Goal: Task Accomplishment & Management: Complete application form

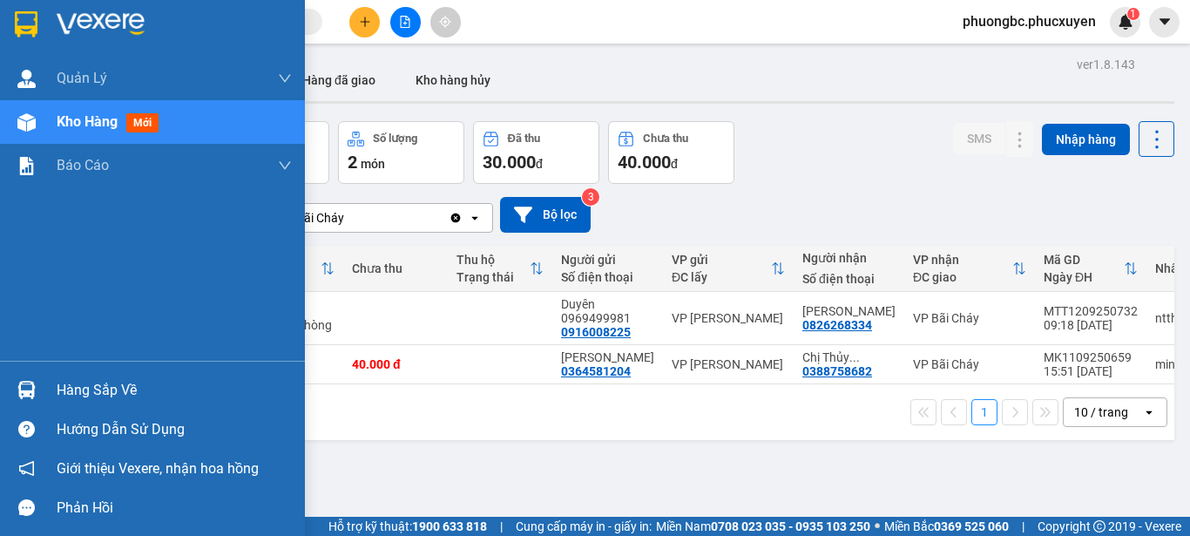
click at [86, 386] on div "Hàng sắp về" at bounding box center [174, 390] width 235 height 26
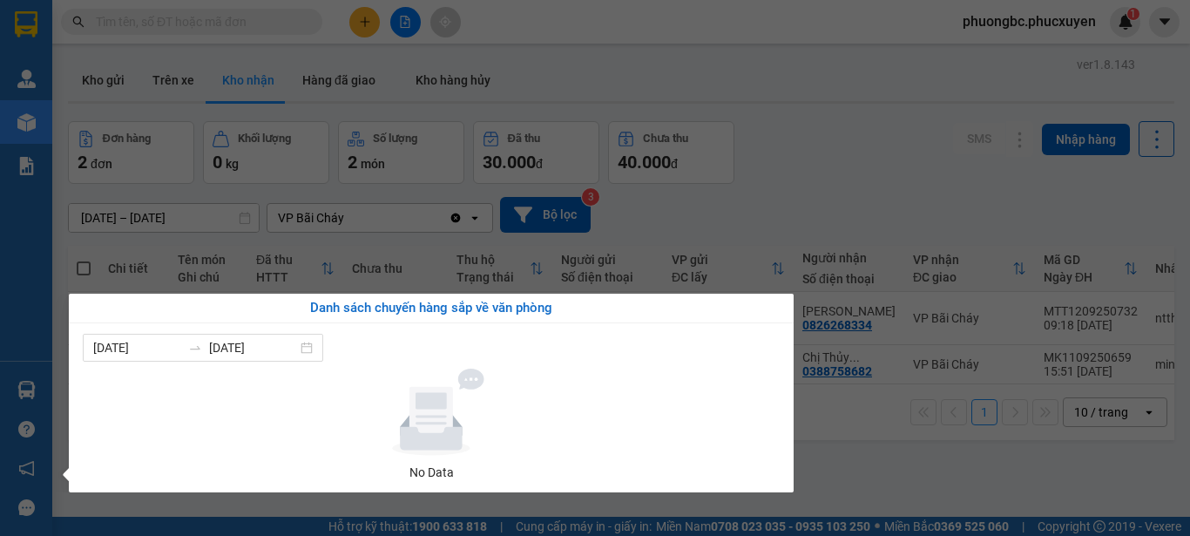
click at [836, 139] on section "Kết quả tìm kiếm ( 0 ) Bộ lọc No Data phuongbc.phucxuyen 1 [PERSON_NAME] lý gia…" at bounding box center [595, 268] width 1190 height 536
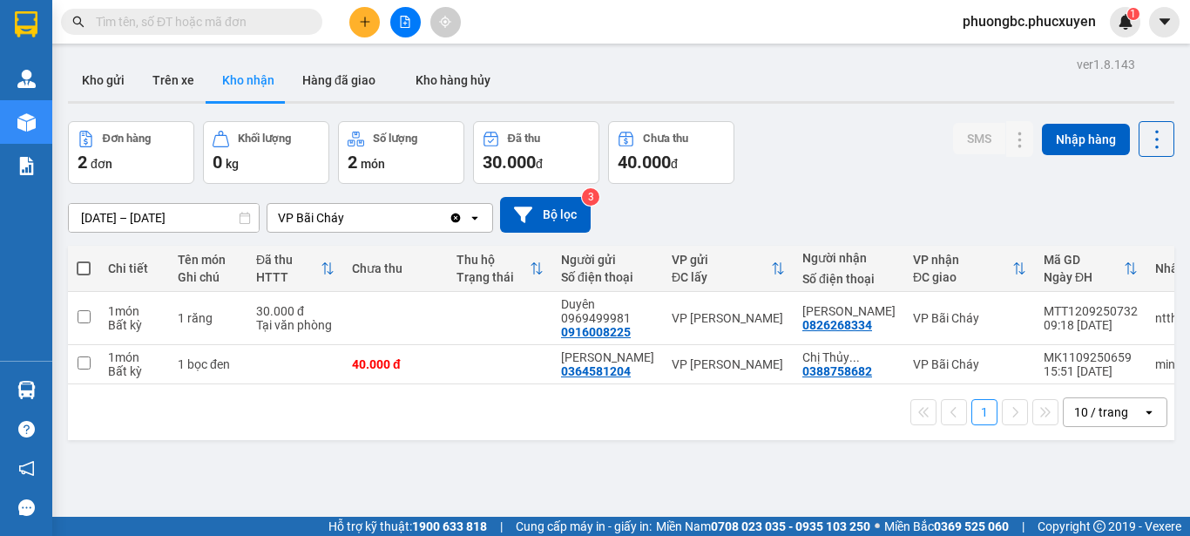
scroll to position [80, 0]
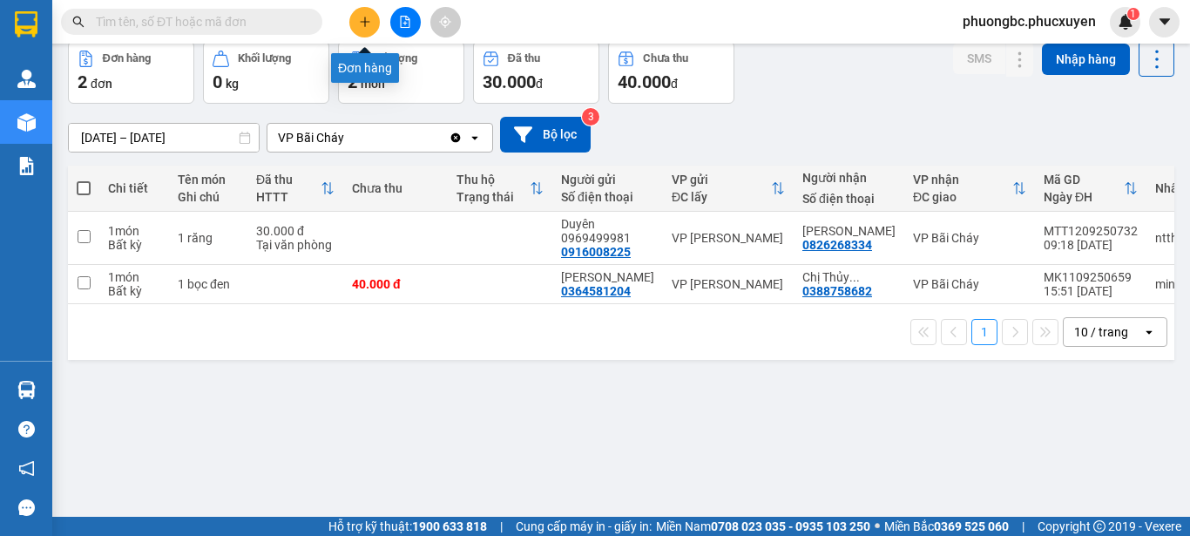
click at [363, 20] on icon "plus" at bounding box center [365, 22] width 12 height 12
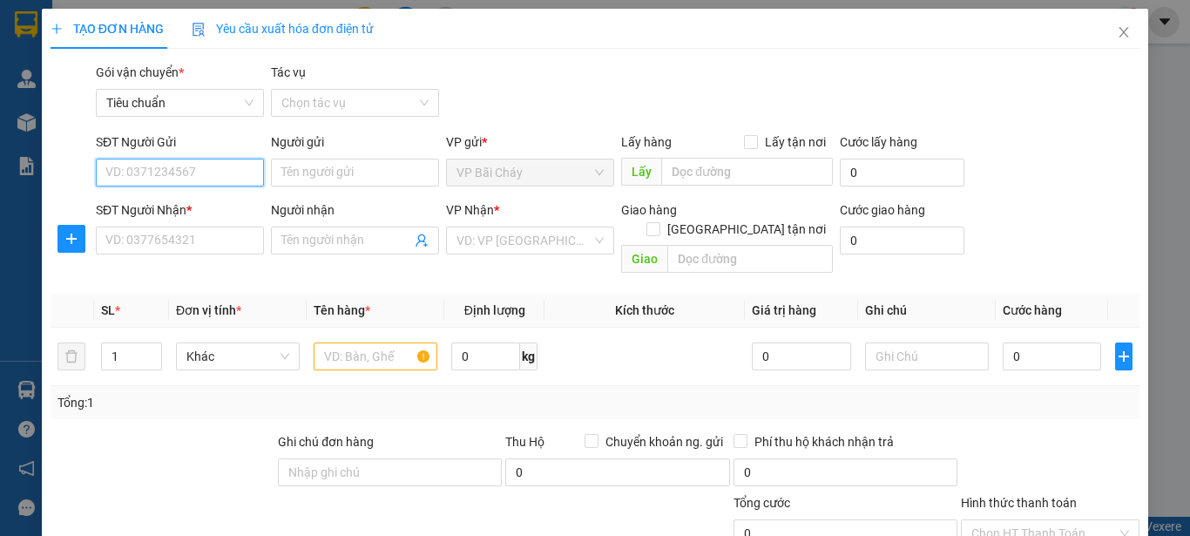
click at [213, 172] on input "SĐT Người Gửi" at bounding box center [180, 173] width 168 height 28
click at [172, 207] on div "0826268334 - [PERSON_NAME]" at bounding box center [191, 207] width 172 height 19
type input "0826268334"
type input "[PERSON_NAME]"
type input "0826268334"
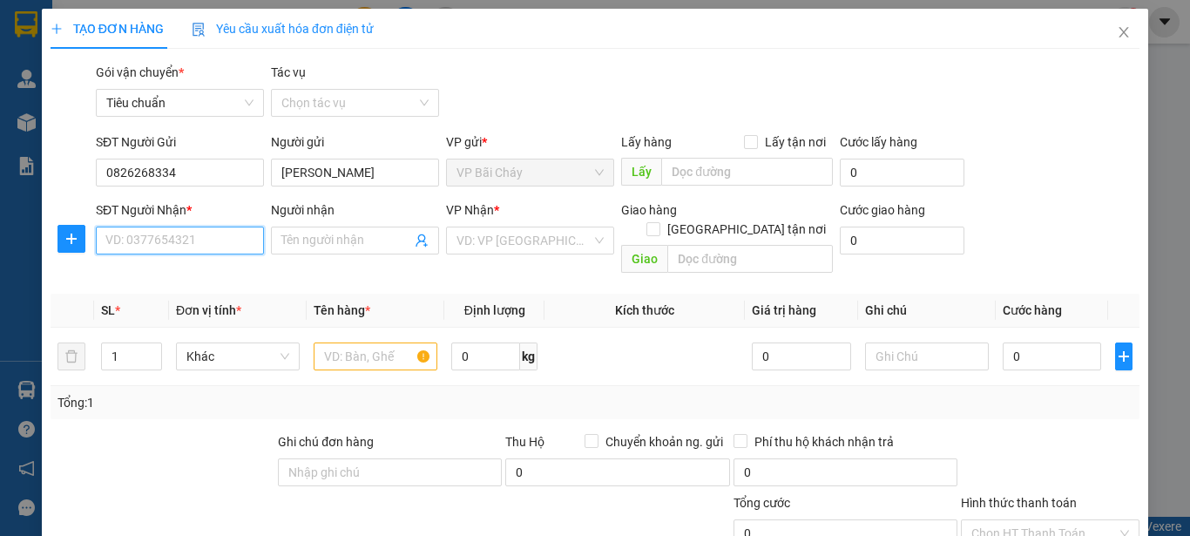
click at [170, 238] on input "SĐT Người Nhận *" at bounding box center [180, 240] width 168 height 28
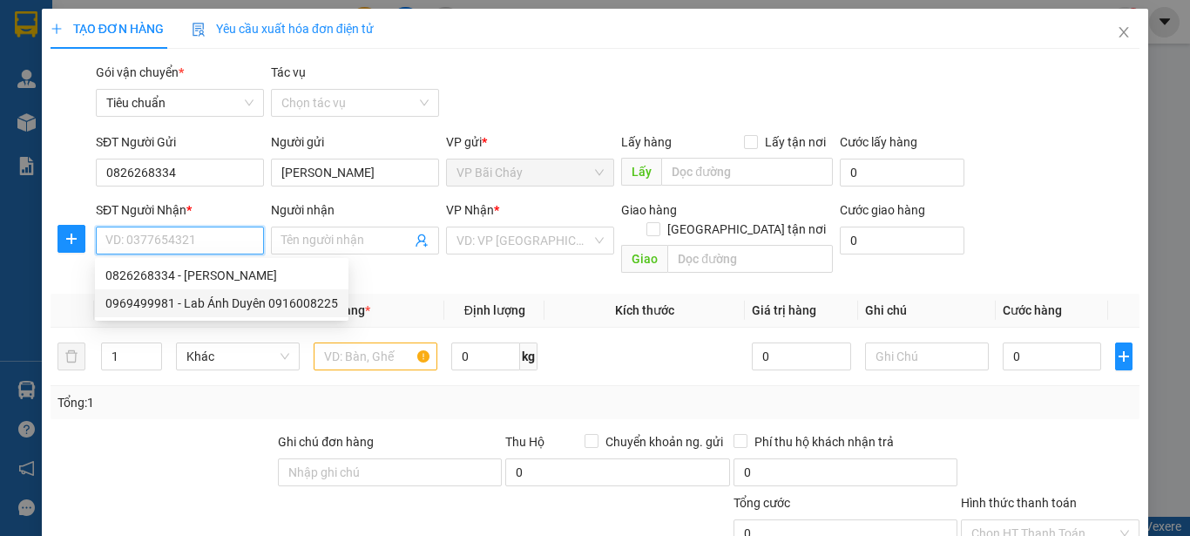
click at [246, 301] on div "0969499981 - Lab Ánh Duyên 0916008225" at bounding box center [221, 303] width 233 height 19
type input "0969499981"
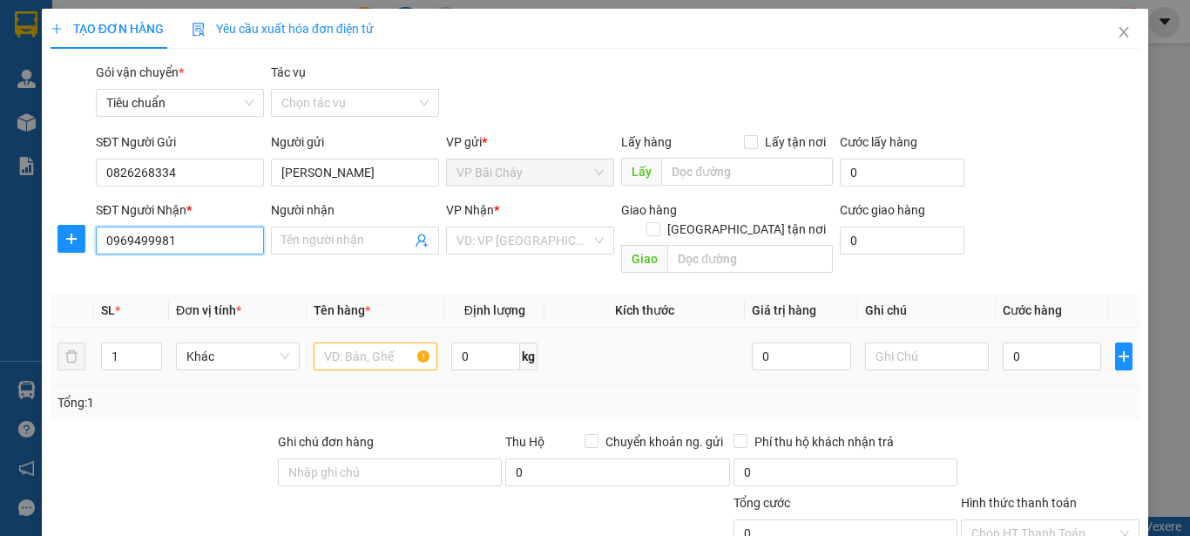
type input "Lab Ánh Duyên 0916008225"
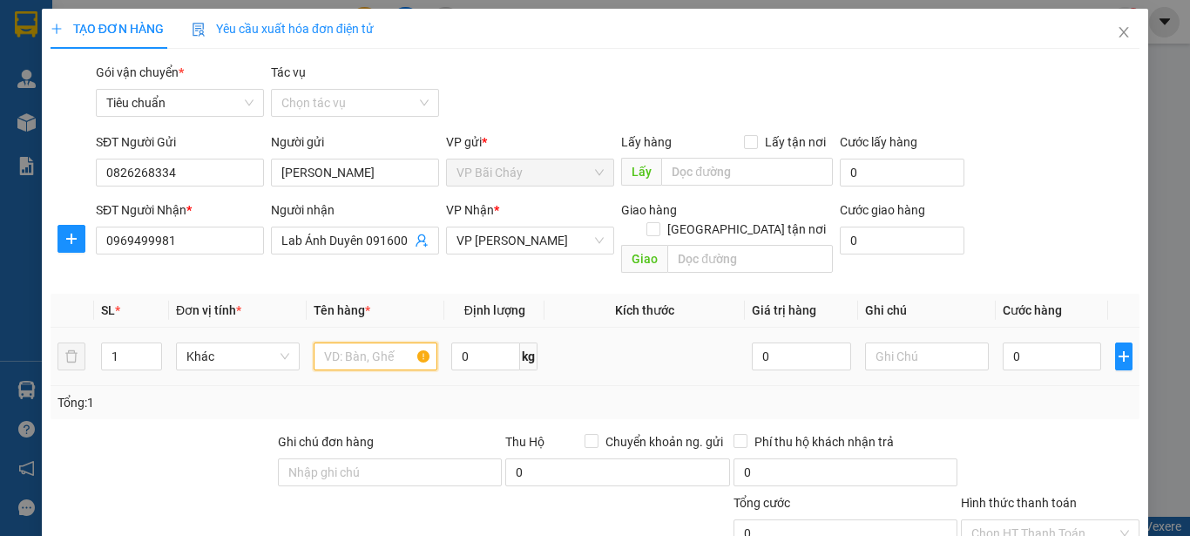
click at [347, 347] on input "text" at bounding box center [376, 356] width 124 height 28
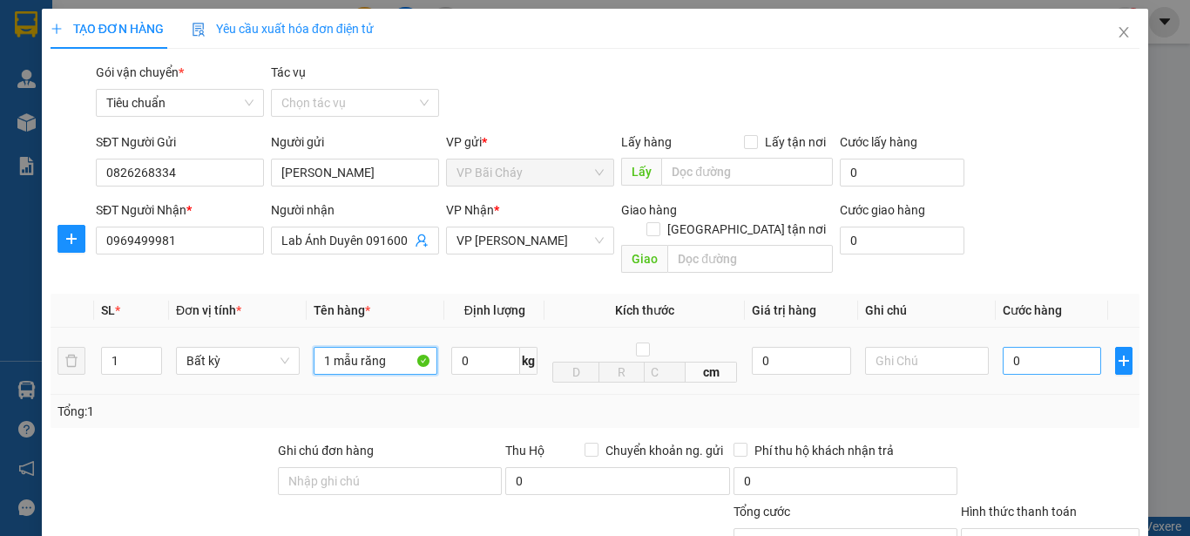
type input "1 mẫu răng"
click at [1012, 347] on input "0" at bounding box center [1052, 361] width 98 height 28
type input "5"
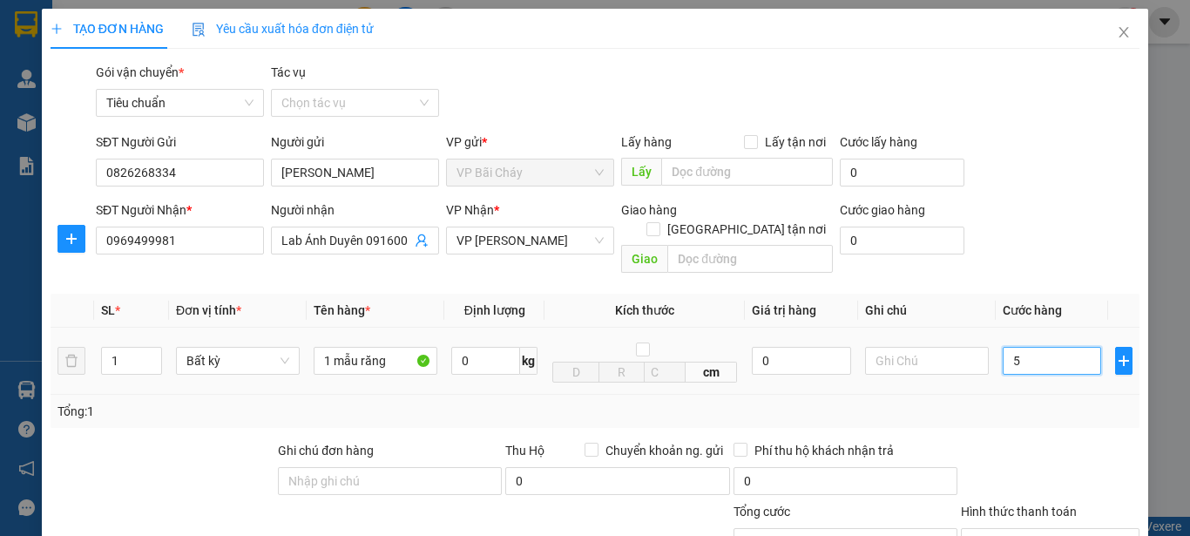
type input "50"
type input "50.000"
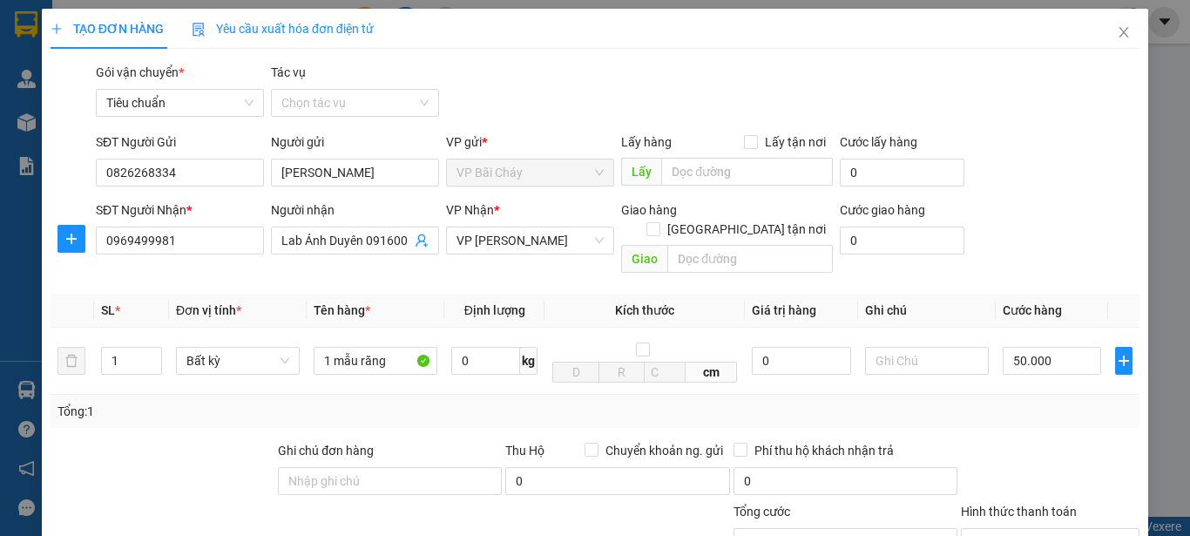
click at [1057, 163] on div "SĐT Người Gửi 0826268334 Người gửi Anh Sáng VP gửi * VP Bãi Cháy Lấy hàng Lấy t…" at bounding box center [617, 162] width 1050 height 61
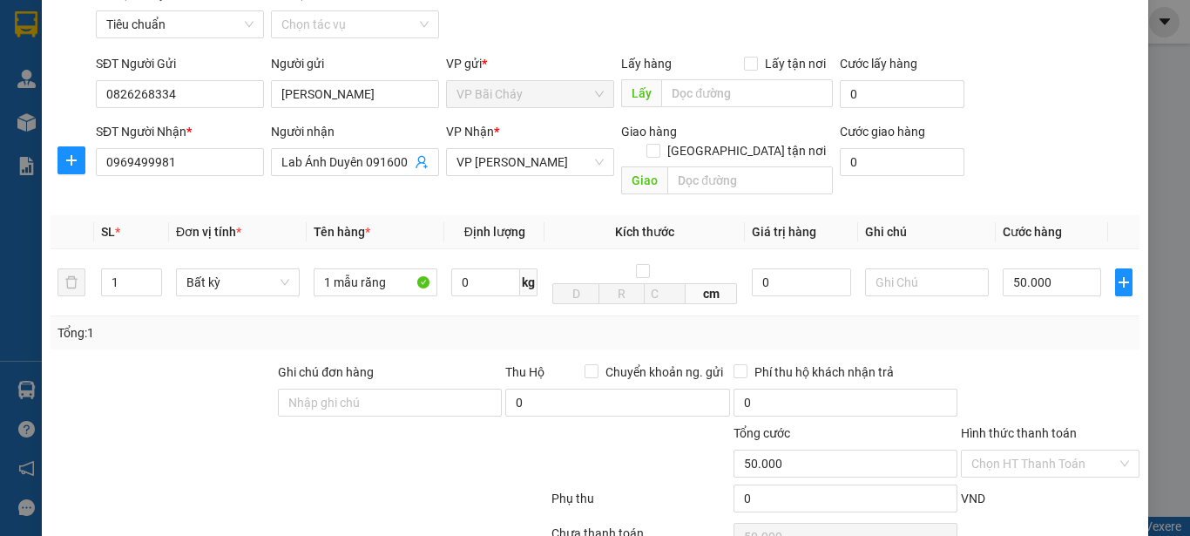
scroll to position [174, 0]
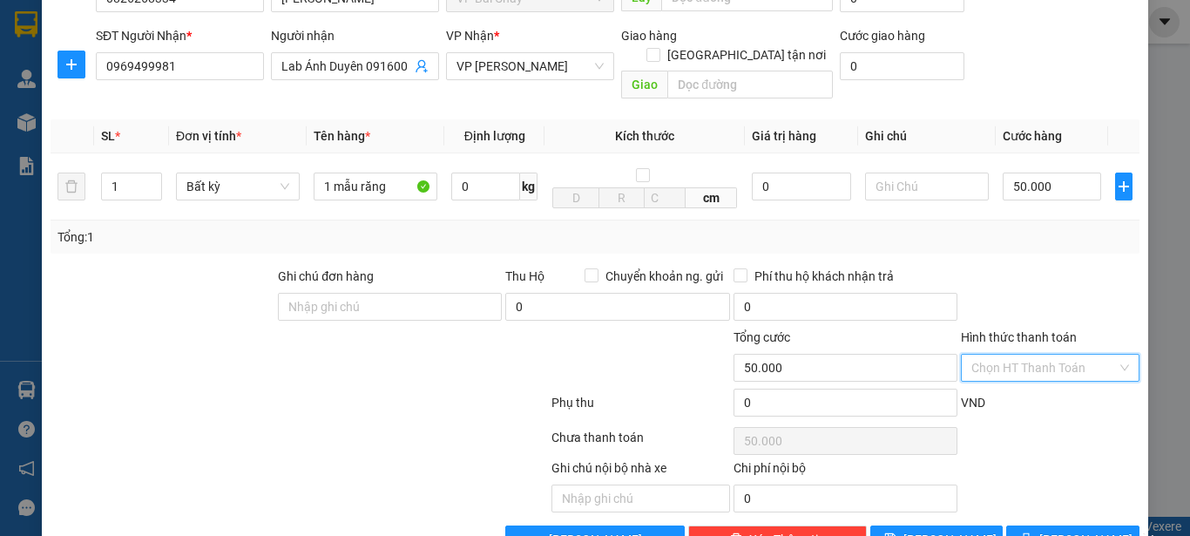
click at [1076, 354] on input "Hình thức thanh toán" at bounding box center [1043, 367] width 145 height 26
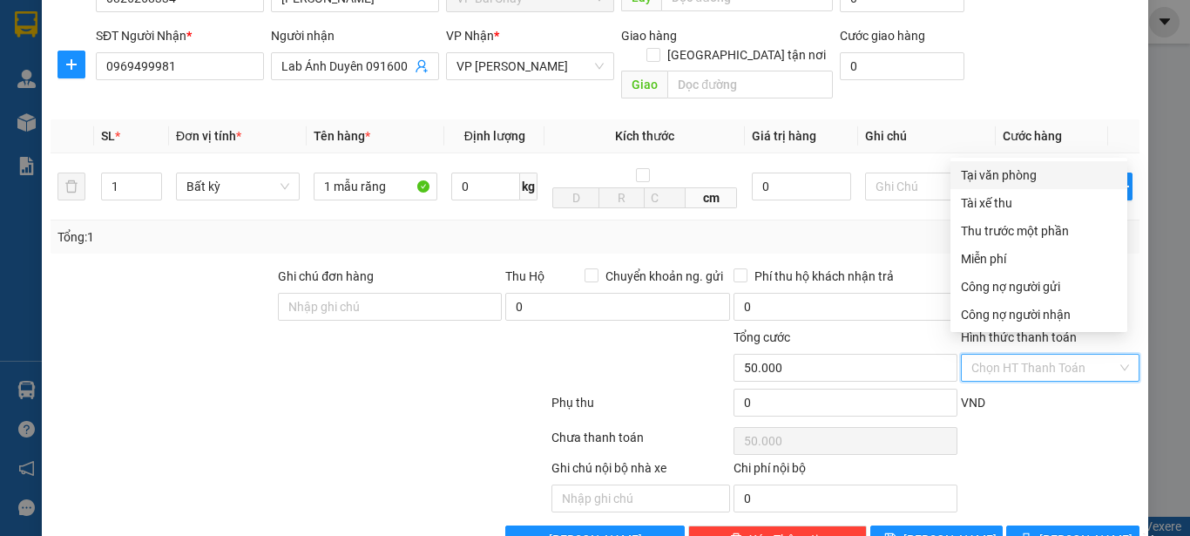
click at [1002, 171] on div "Tại văn phòng" at bounding box center [1039, 174] width 156 height 19
type input "0"
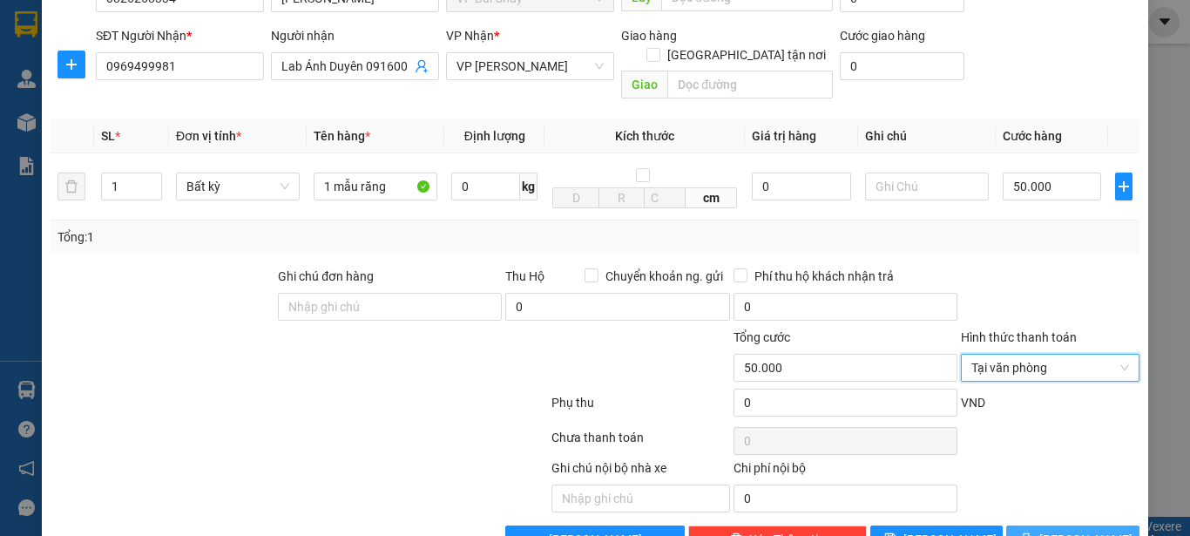
click at [1063, 530] on span "[PERSON_NAME] và In" at bounding box center [1100, 539] width 122 height 19
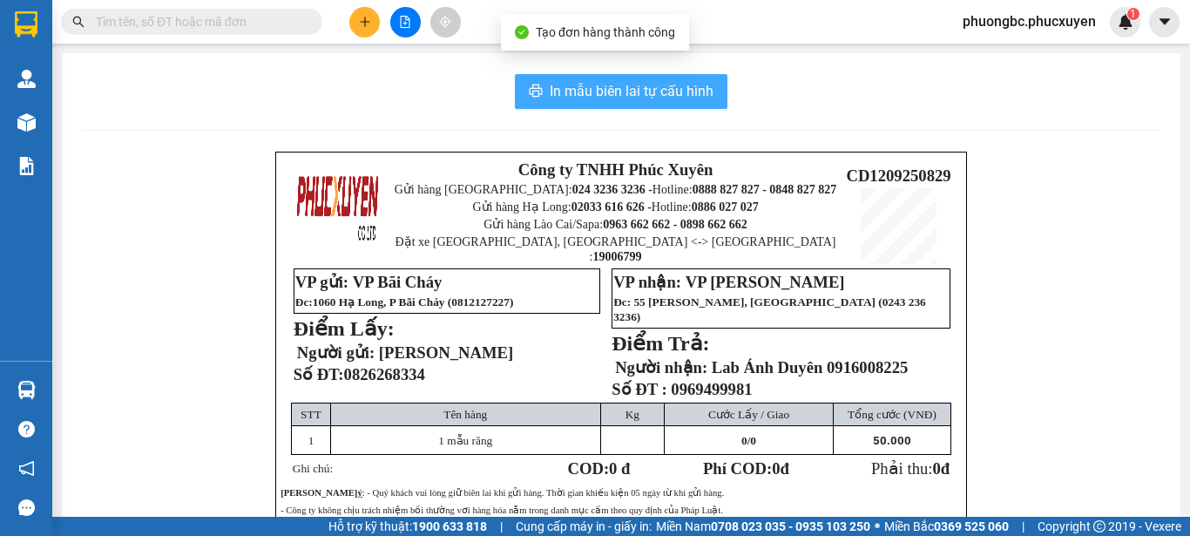
click at [619, 91] on span "In mẫu biên lai tự cấu hình" at bounding box center [632, 91] width 164 height 22
